Goal: Task Accomplishment & Management: Use online tool/utility

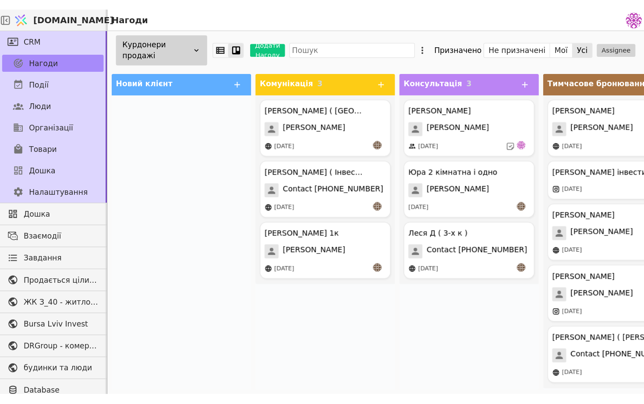
scroll to position [395, 0]
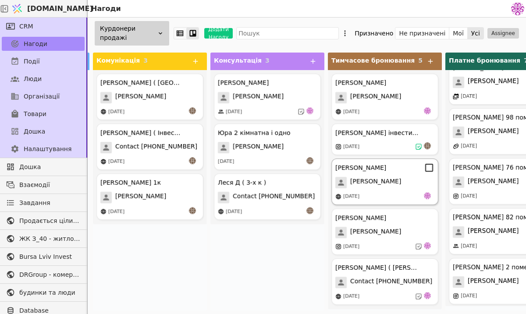
click at [387, 191] on div "[PERSON_NAME] [PERSON_NAME] [DATE]" at bounding box center [384, 182] width 107 height 46
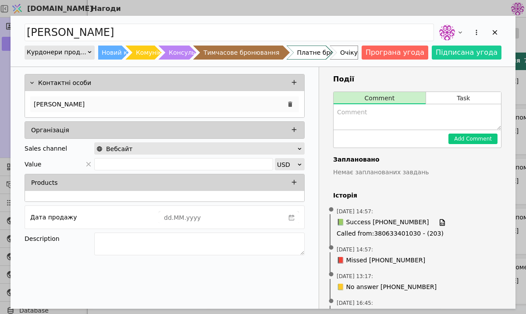
click at [173, 108] on div "[PERSON_NAME]" at bounding box center [164, 104] width 268 height 16
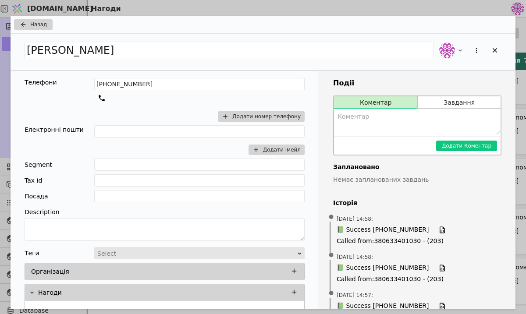
click at [31, 19] on div "Назад" at bounding box center [263, 25] width 505 height 18
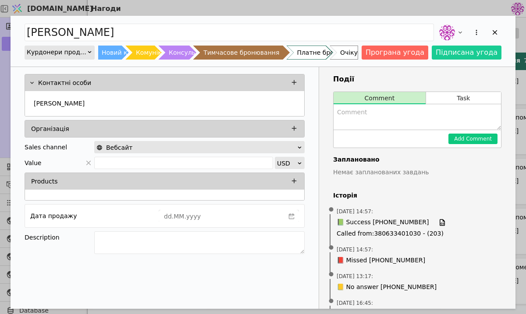
click at [32, 23] on div "[PERSON_NAME]" at bounding box center [263, 32] width 477 height 19
click at [396, 117] on textarea "Add Opportunity" at bounding box center [416, 116] width 167 height 25
type textarea "D"
type textarea "В четвер скаже рішення"
click at [484, 140] on button "Add Comment" at bounding box center [472, 139] width 49 height 11
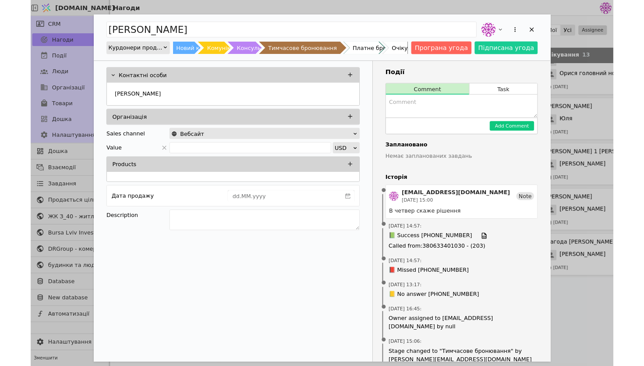
scroll to position [356, 0]
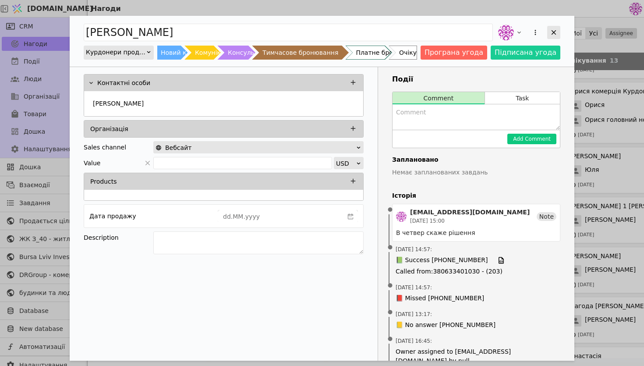
click at [525, 34] on icon "Add Opportunity" at bounding box center [554, 32] width 8 height 8
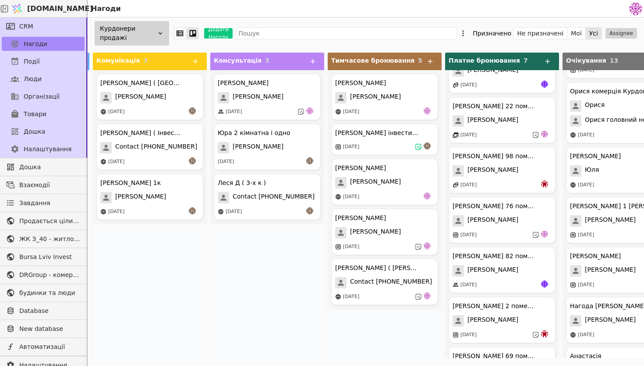
click at [156, 32] on div "Курдонери продажі" at bounding box center [132, 33] width 74 height 25
click at [181, 238] on div "[PERSON_NAME] ( [GEOGRAPHIC_DATA] ) [PERSON_NAME] [DATE] [PERSON_NAME] ( Інвест…" at bounding box center [150, 216] width 114 height 292
click at [36, 134] on span "Дошка" at bounding box center [34, 131] width 21 height 9
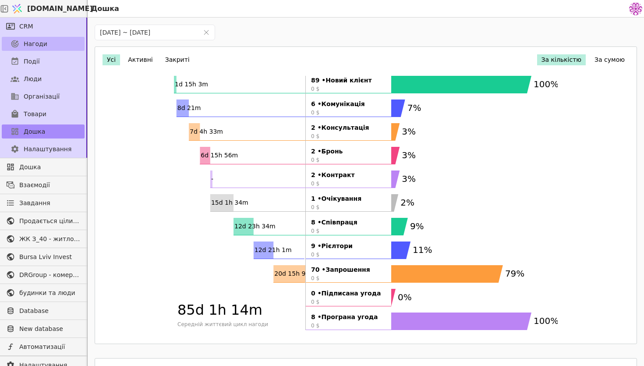
click at [60, 49] on link "Нагоди" at bounding box center [43, 44] width 83 height 14
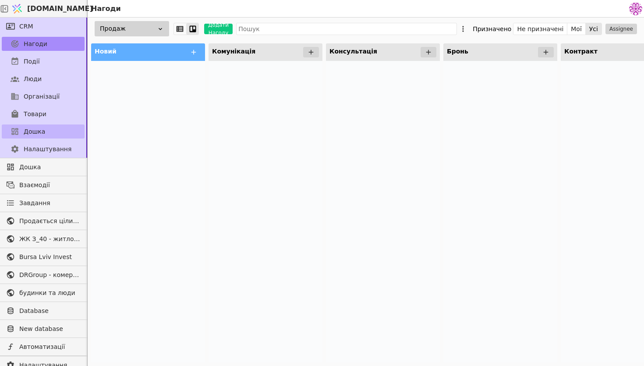
click at [38, 131] on span "Дошка" at bounding box center [34, 131] width 21 height 9
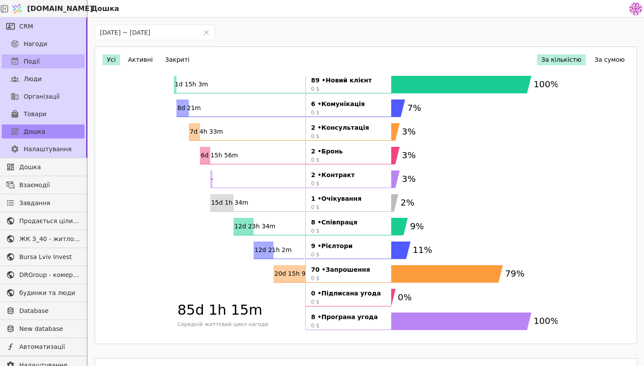
click at [48, 64] on link "Події" at bounding box center [43, 61] width 83 height 14
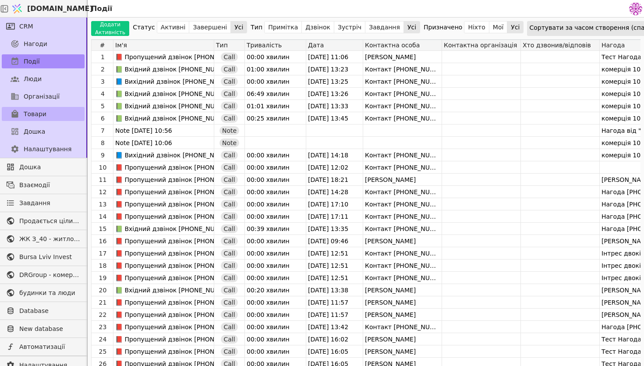
click at [50, 120] on link "Товари" at bounding box center [43, 114] width 83 height 14
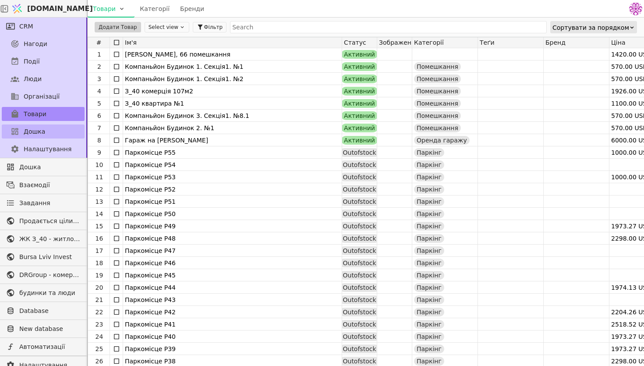
click at [60, 136] on link "Дошка" at bounding box center [43, 131] width 83 height 14
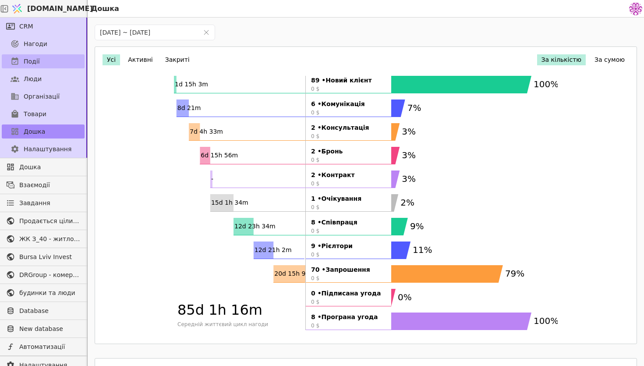
click at [48, 60] on link "Події" at bounding box center [43, 61] width 83 height 14
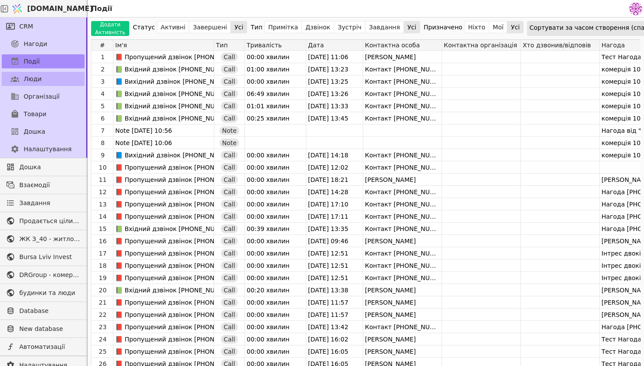
click at [39, 74] on link "Люди" at bounding box center [43, 79] width 83 height 14
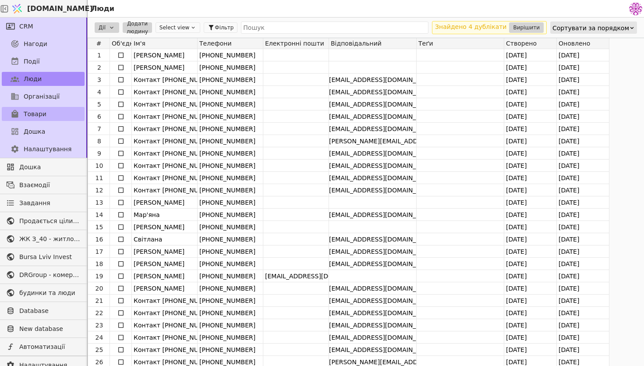
click at [56, 110] on link "Товари" at bounding box center [43, 114] width 83 height 14
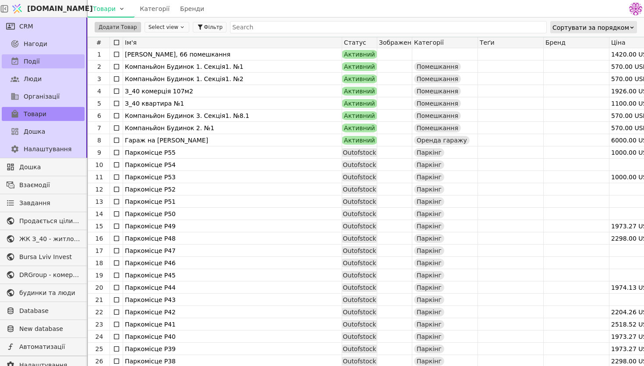
click at [56, 60] on link "Події" at bounding box center [43, 61] width 83 height 14
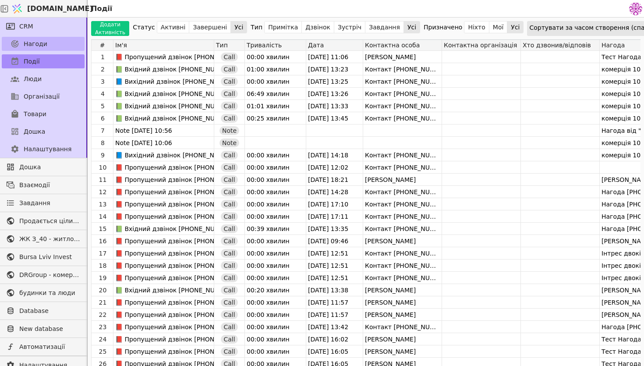
click at [61, 43] on link "Нагоди" at bounding box center [43, 44] width 83 height 14
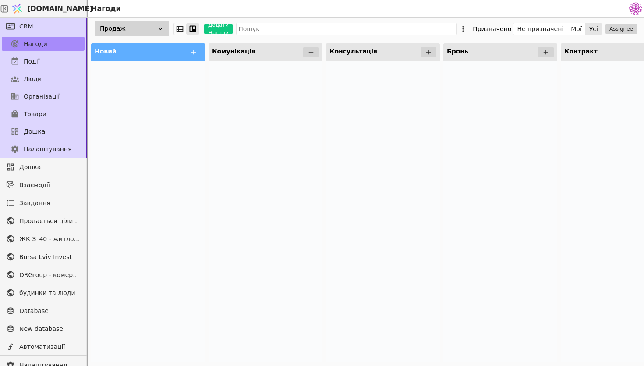
click at [121, 34] on div "Продаж" at bounding box center [132, 28] width 74 height 15
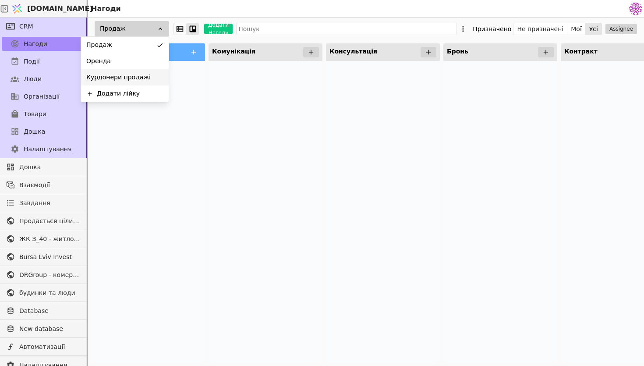
click at [132, 73] on span "Курдонери продажі" at bounding box center [118, 77] width 64 height 9
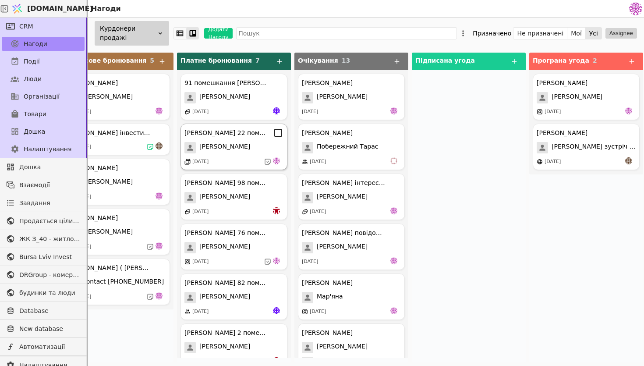
scroll to position [0, 385]
click at [160, 38] on div "Курдонери продажі" at bounding box center [132, 33] width 74 height 25
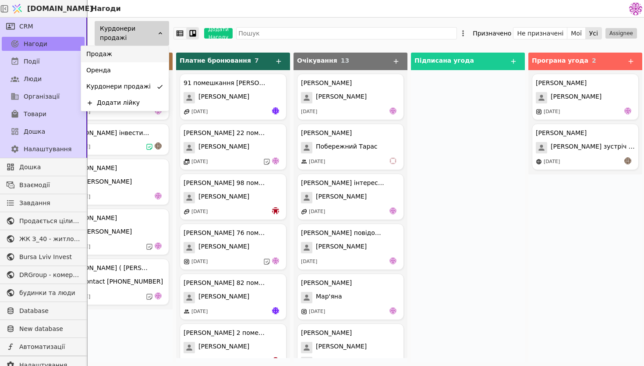
click at [148, 59] on div "Продаж" at bounding box center [125, 54] width 88 height 16
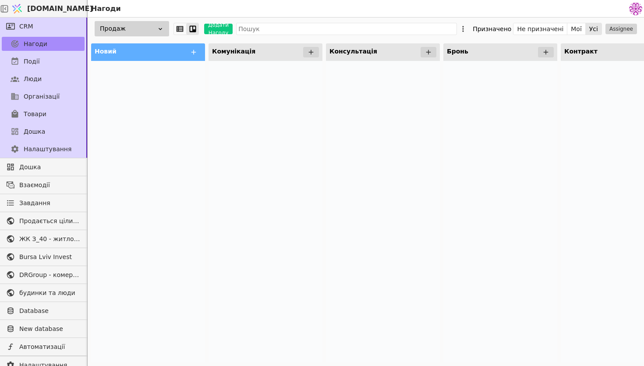
click at [149, 32] on div "Продаж" at bounding box center [132, 28] width 74 height 15
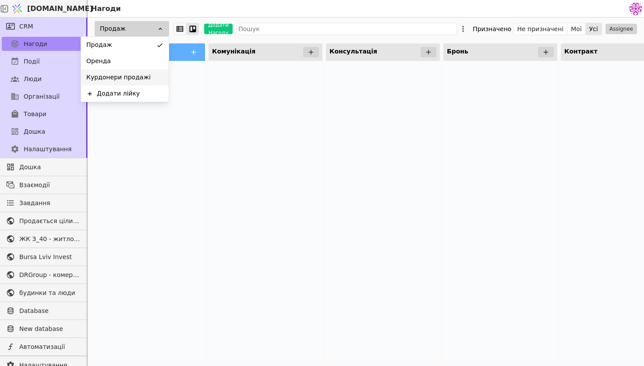
click at [148, 80] on div "Курдонери продажі" at bounding box center [125, 77] width 88 height 16
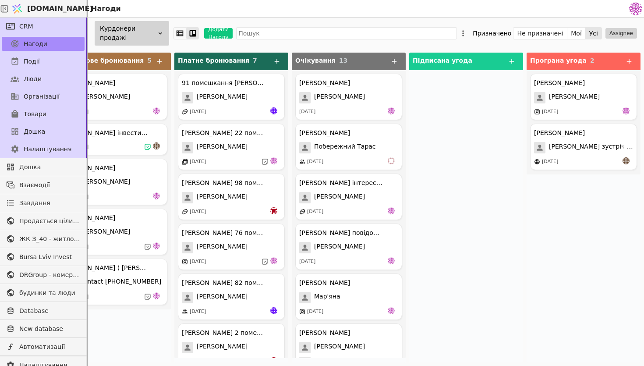
click at [132, 35] on div "Курдонери продажі" at bounding box center [132, 33] width 74 height 25
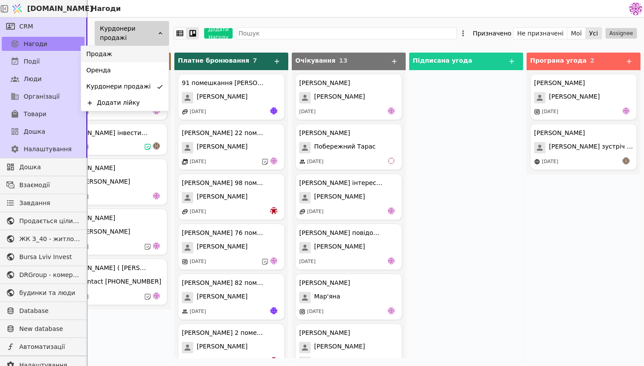
click at [151, 53] on div "Продаж" at bounding box center [125, 54] width 88 height 16
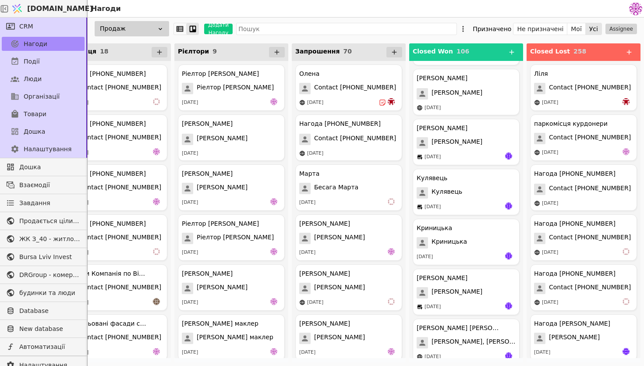
scroll to position [2844, 0]
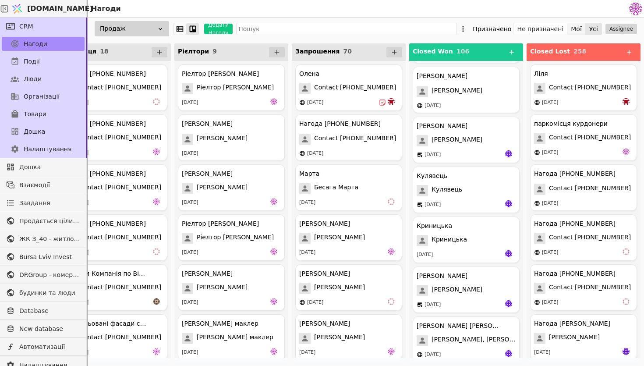
click at [525, 25] on button "Мої" at bounding box center [576, 29] width 18 height 12
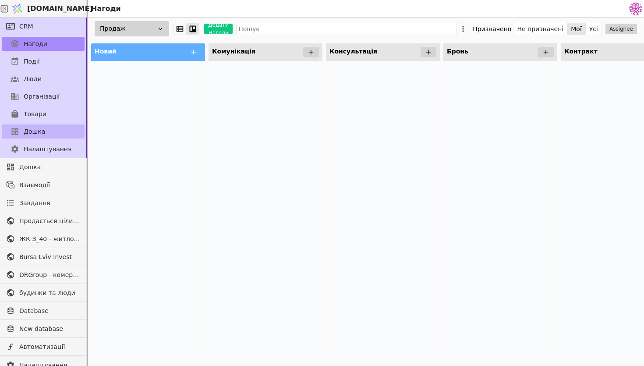
click at [40, 137] on link "Дошка" at bounding box center [43, 131] width 83 height 14
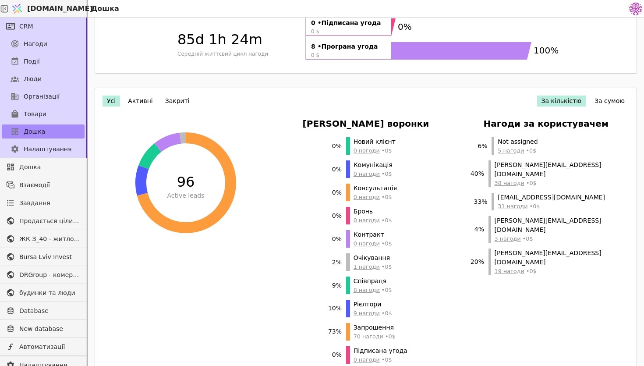
scroll to position [270, 0]
click at [525, 157] on ul "6 % Not assigned 5 нагоди • 0 $ 40 % [PERSON_NAME][EMAIL_ADDRESS][DOMAIN_NAME] …" at bounding box center [546, 206] width 152 height 138
click at [525, 202] on span "31 нагоди • 0 $" at bounding box center [551, 206] width 107 height 8
click at [525, 248] on span "[PERSON_NAME][EMAIL_ADDRESS][DOMAIN_NAME]" at bounding box center [557, 257] width 127 height 18
click at [525, 267] on span "19 нагоди • 0 $" at bounding box center [557, 271] width 127 height 8
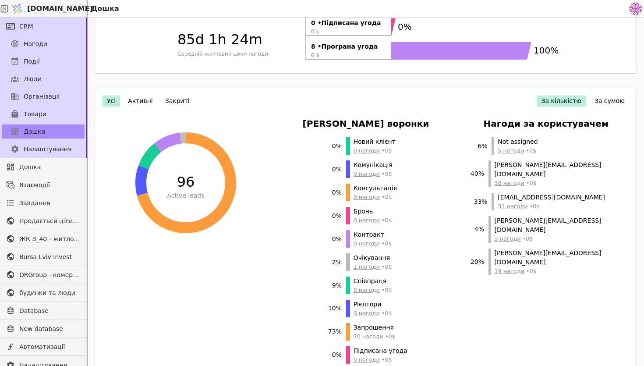
click at [525, 234] on span "3 нагоди • 0 $" at bounding box center [557, 238] width 127 height 8
click at [525, 102] on button "За сумою" at bounding box center [609, 100] width 39 height 11
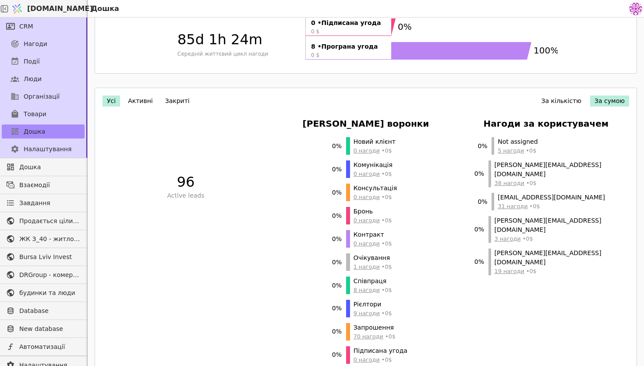
click at [525, 99] on button "За кількістю" at bounding box center [561, 100] width 49 height 11
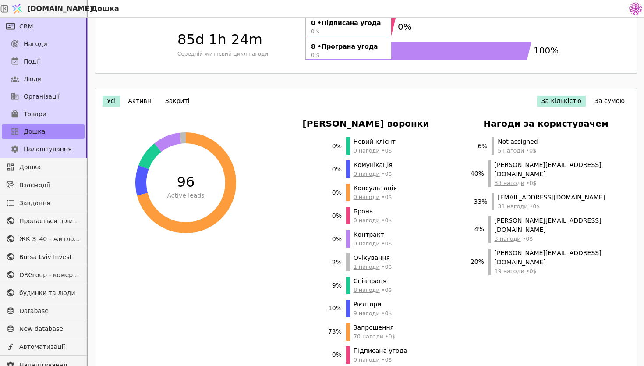
click at [525, 179] on span "38 нагоди • 0 $" at bounding box center [557, 183] width 127 height 8
